Goal: Obtain resource: Obtain resource

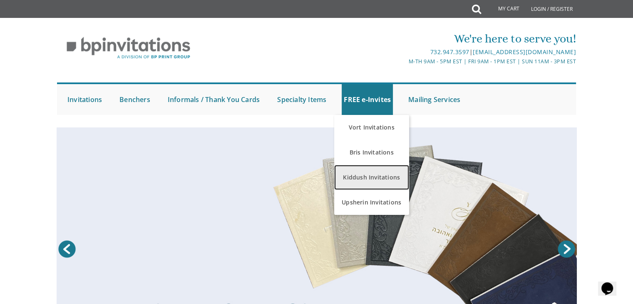
click at [367, 177] on link "Kiddush Invitations" at bounding box center [371, 177] width 75 height 25
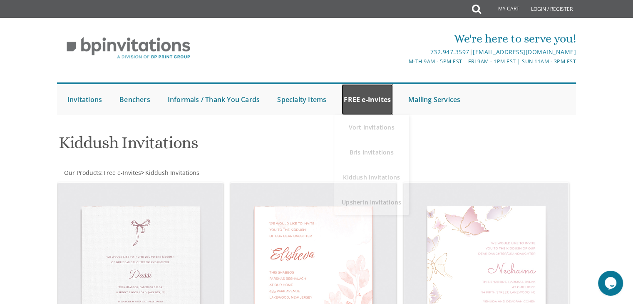
click at [362, 103] on link "FREE e-Invites" at bounding box center [367, 99] width 51 height 31
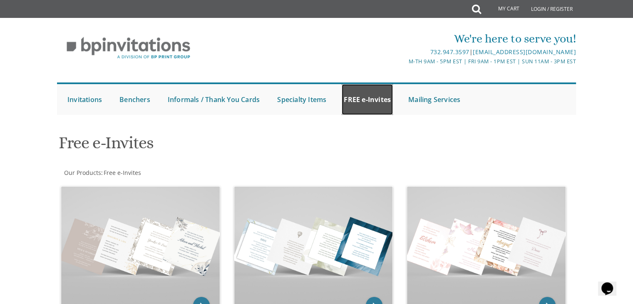
click at [376, 97] on link "FREE e-Invites" at bounding box center [367, 99] width 51 height 31
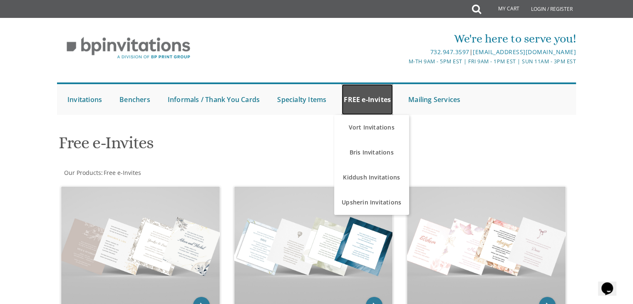
click at [368, 103] on link "FREE e-Invites" at bounding box center [367, 99] width 51 height 31
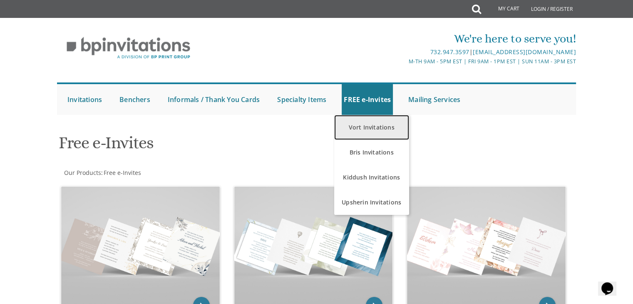
click at [368, 125] on link "Vort Invitations" at bounding box center [371, 127] width 75 height 25
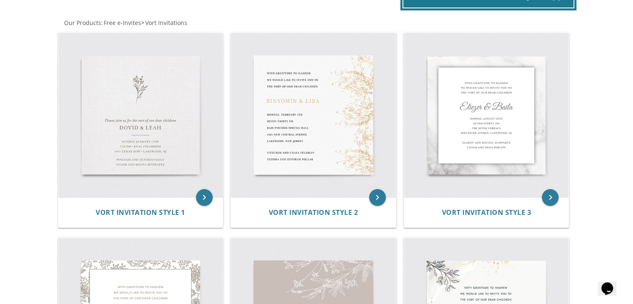
scroll to position [140, 0]
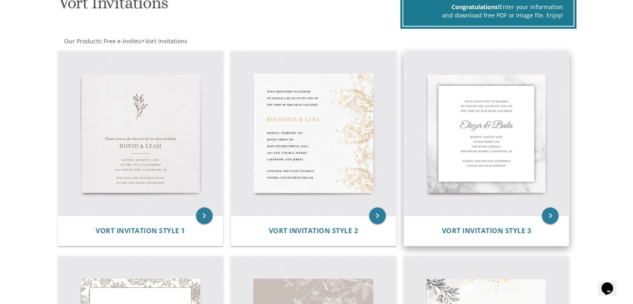
click at [486, 135] on img at bounding box center [486, 133] width 165 height 165
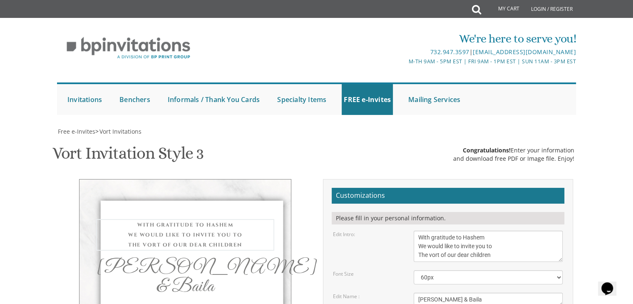
click at [439, 254] on textarea "With gratitude to Hashem We would like to invite you to The vort of our dear ch…" at bounding box center [488, 245] width 149 height 31
click at [478, 255] on textarea "With gratitude to Hashem We would like to invite you to The vort of our dear ch…" at bounding box center [488, 245] width 149 height 31
type textarea "With gratitude to Hashem We would like to invite you to The Aufruf of our dear …"
click at [459, 292] on textarea "[PERSON_NAME] & Baila" at bounding box center [488, 299] width 149 height 14
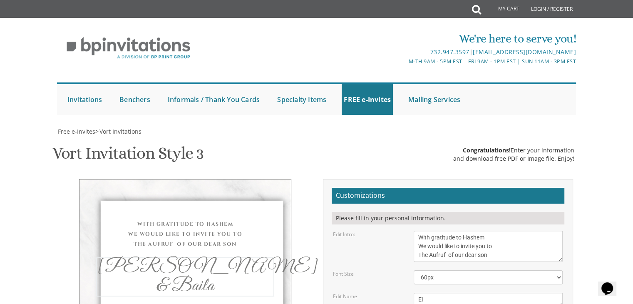
type textarea "E"
type textarea "S"
type textarea "[PERSON_NAME]"
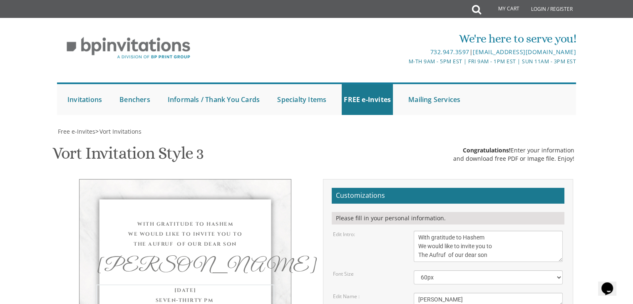
scroll to position [6, 0]
type textarea "Shabbos Parshas Berashis, October 1j7th Shachris at 8:15 Kiddush following dave…"
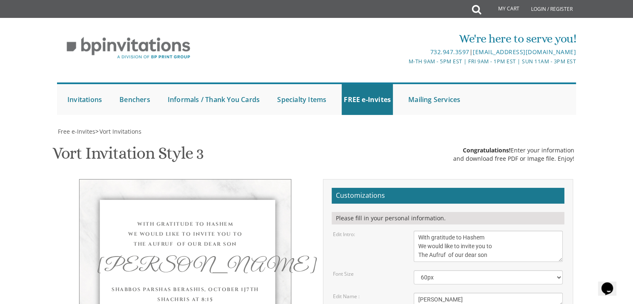
type textarea "[PERSON_NAME] and [PERSON_NAME]"
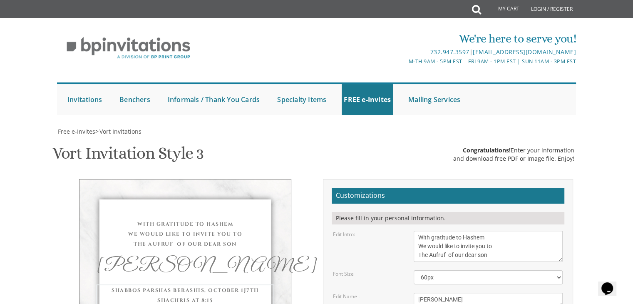
type textarea "Shabbos Parshas Berashis, [DATE] Shachris at 8:15 Kiddush following davening Me…"
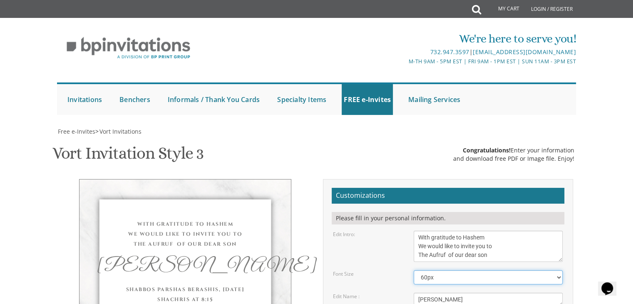
click at [431, 270] on select "40px 50px 60px 70px 80px" at bounding box center [488, 277] width 149 height 14
select select "40px"
click at [414, 270] on select "40px 50px 60px 70px 80px" at bounding box center [488, 277] width 149 height 14
click at [449, 270] on select "40px 50px 60px 70px 80px" at bounding box center [488, 277] width 149 height 14
click at [414, 270] on select "40px 50px 60px 70px 80px" at bounding box center [488, 277] width 149 height 14
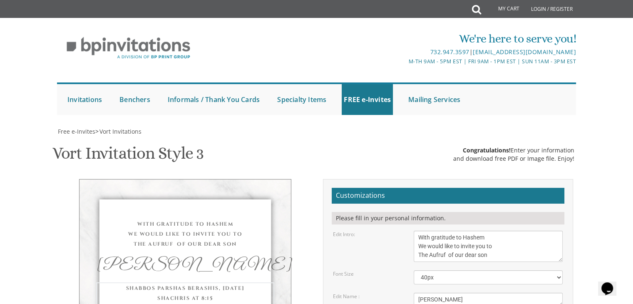
type input "[EMAIL_ADDRESS][DOMAIN_NAME]"
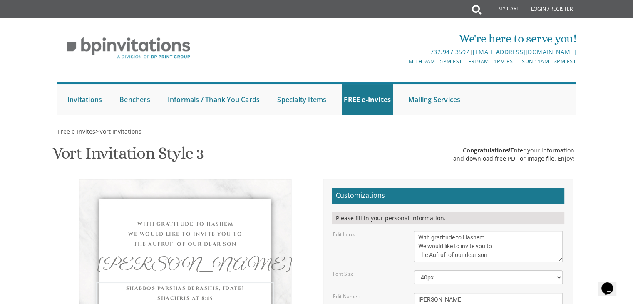
type textarea "Shabbos Parshas Berashis, [DATE] Shachris at 8:30 Kiddush following davening Me…"
